Goal: Use online tool/utility: Utilize a website feature to perform a specific function

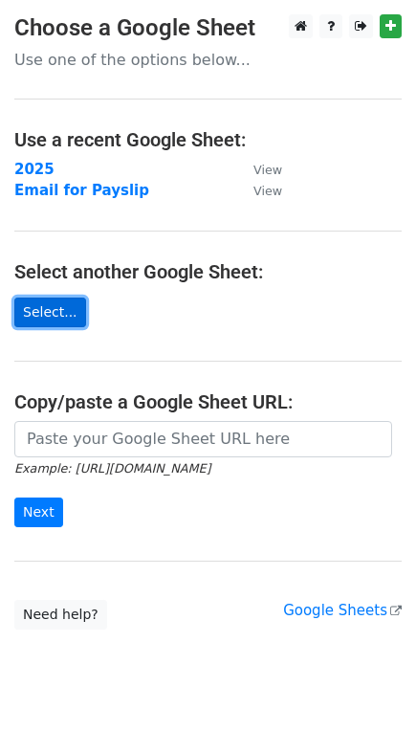
click at [34, 311] on link "Select..." at bounding box center [50, 313] width 72 height 30
click at [35, 163] on strong "2025" at bounding box center [34, 169] width 40 height 17
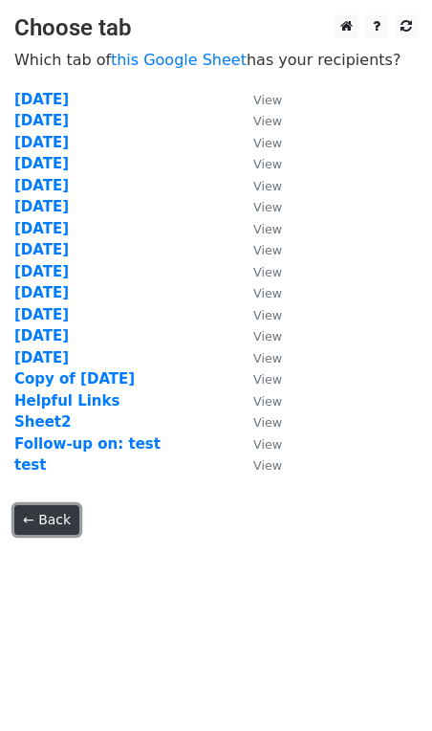
click at [43, 516] on link "← Back" at bounding box center [46, 520] width 65 height 30
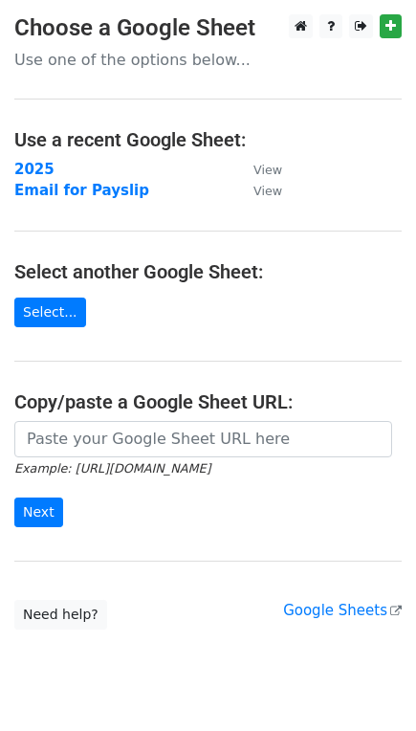
click at [216, 316] on main "Choose a Google Sheet Use one of the options below... Use a recent Google Sheet…" at bounding box center [208, 321] width 416 height 615
click at [27, 168] on strong "2025" at bounding box center [34, 169] width 40 height 17
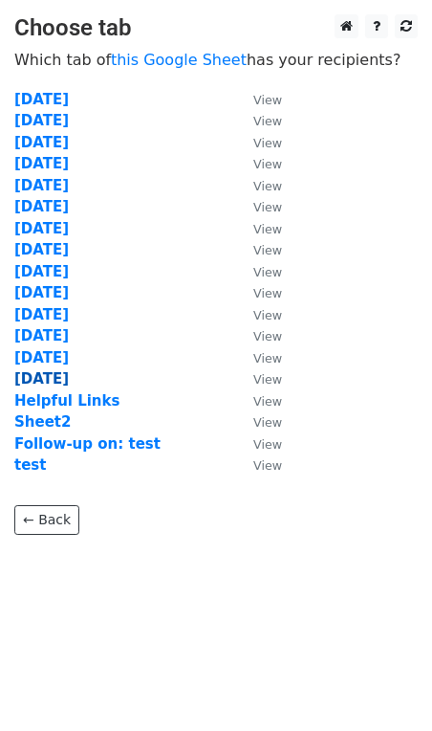
click at [69, 382] on strong "08-30-2025" at bounding box center [41, 378] width 55 height 17
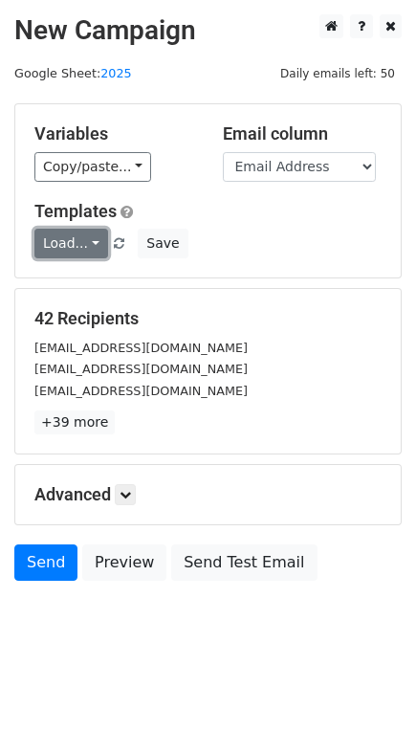
click at [81, 246] on link "Load..." at bounding box center [71, 244] width 74 height 30
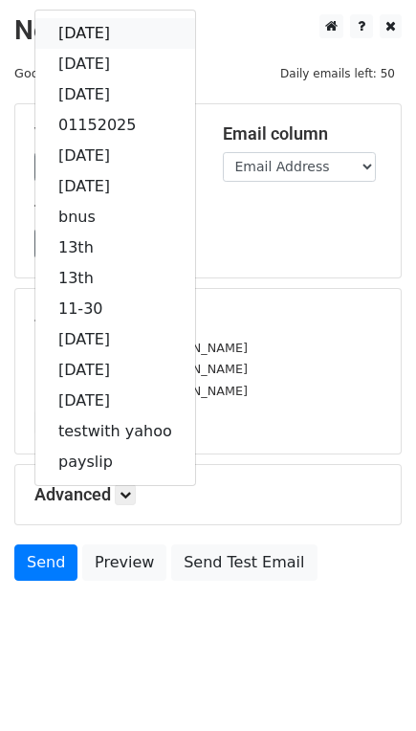
click at [124, 33] on link "[DATE]" at bounding box center [115, 33] width 160 height 31
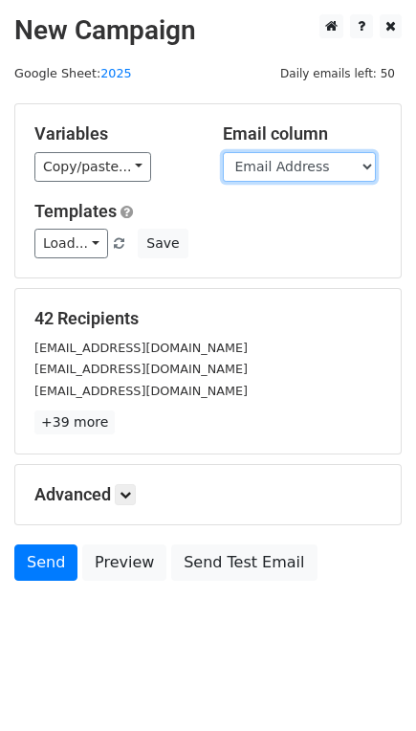
click at [303, 165] on select "Email Address Full Name SPECIAL NOTES1 SPECIAL NOTES2 PAYSLIPS Column 1" at bounding box center [299, 167] width 153 height 30
click at [300, 165] on select "Email Address Full Name SPECIAL NOTES1 SPECIAL NOTES2 PAYSLIPS Column 1" at bounding box center [299, 167] width 153 height 30
